Goal: Transaction & Acquisition: Purchase product/service

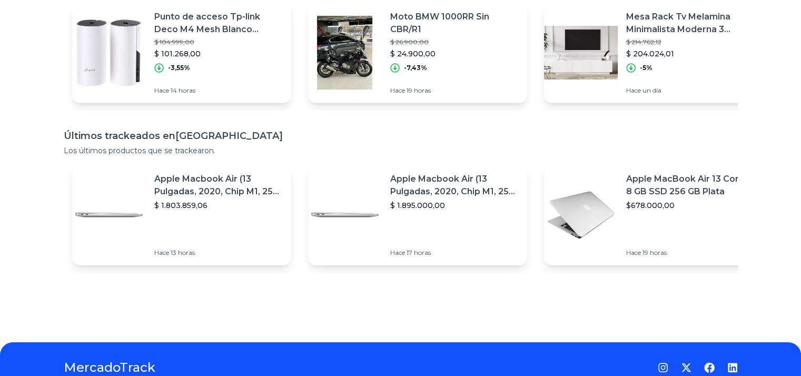
scroll to position [40, 0]
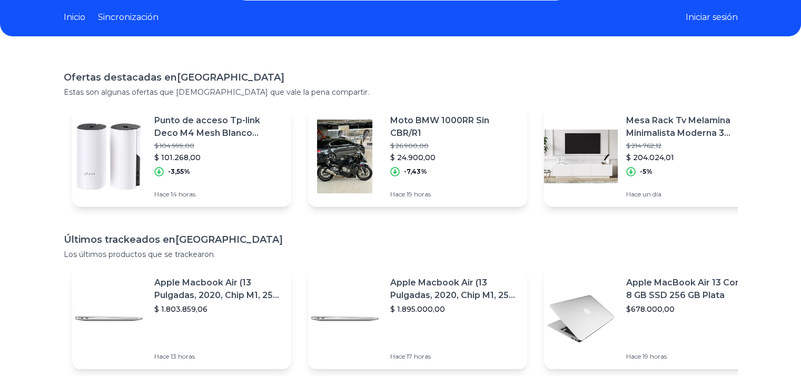
click at [399, 122] on font "Moto BMW 1000RR Sin CBR/R1" at bounding box center [439, 126] width 99 height 23
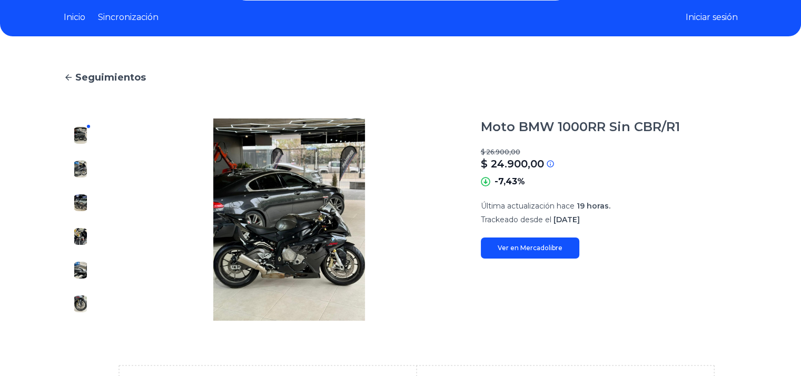
click at [524, 248] on font "Ver en Mercadolibre" at bounding box center [530, 248] width 65 height 8
click at [298, 245] on img at bounding box center [289, 220] width 341 height 202
click at [83, 168] on img at bounding box center [80, 169] width 17 height 17
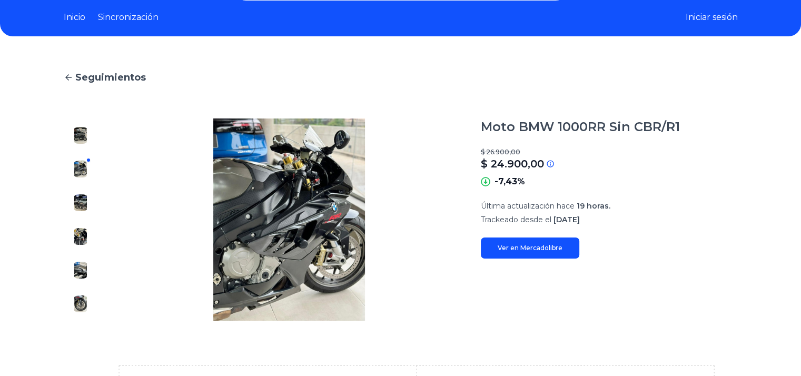
click at [87, 194] on button at bounding box center [80, 202] width 17 height 17
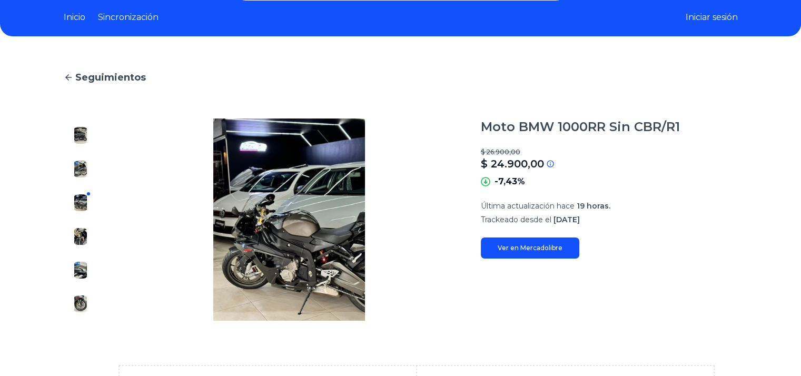
click at [96, 222] on div at bounding box center [81, 220] width 34 height 202
click at [87, 234] on img at bounding box center [80, 236] width 17 height 17
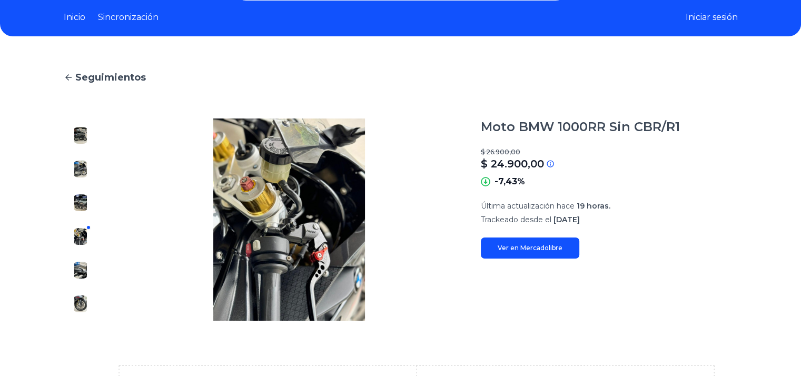
click at [81, 273] on img at bounding box center [80, 270] width 17 height 17
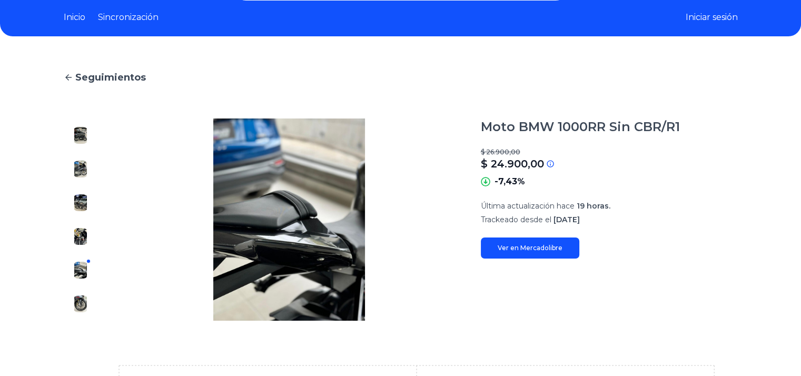
click at [82, 304] on img at bounding box center [80, 304] width 17 height 17
